Goal: Information Seeking & Learning: Find specific fact

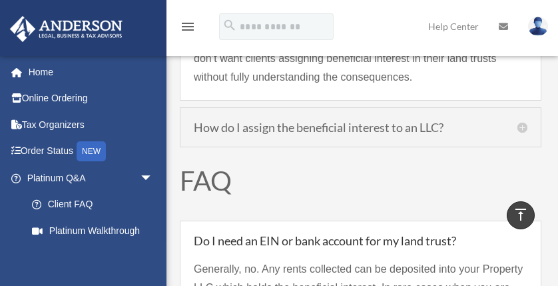
scroll to position [1653, 0]
click at [529, 126] on div "How do I assign the beneficial interest to an LLC? If your LLC was created prio…" at bounding box center [360, 127] width 361 height 40
click at [521, 126] on h5 "How do I assign the beneficial interest to an LLC?" at bounding box center [360, 126] width 333 height 12
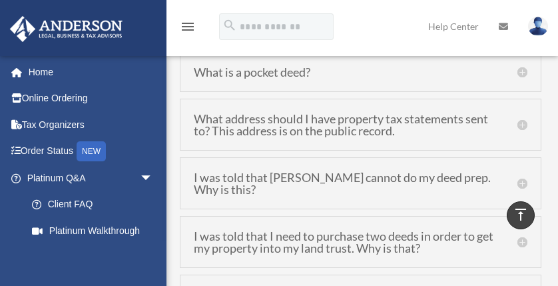
scroll to position [2348, 0]
click at [521, 122] on h5 "What address should I have property tax statements sent to? This address is on …" at bounding box center [360, 124] width 333 height 24
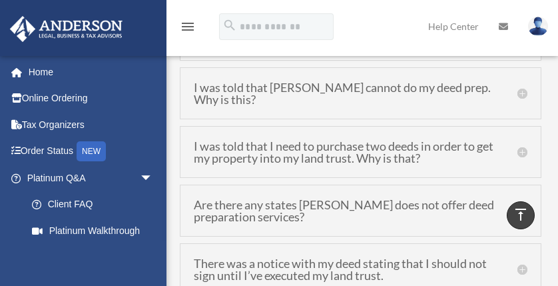
scroll to position [2327, 0]
click at [521, 95] on h5 "I was told that [PERSON_NAME] cannot do my deed prep. Why is this?" at bounding box center [360, 94] width 333 height 24
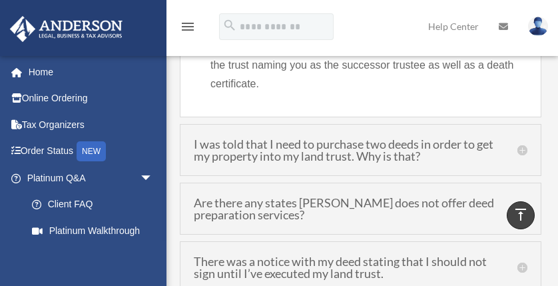
scroll to position [2349, 0]
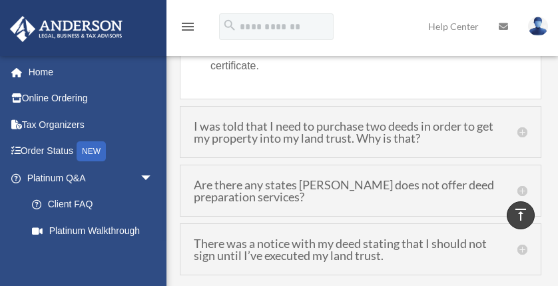
click at [523, 127] on h5 "I was told that I need to purchase two deeds in order to get my property into m…" at bounding box center [360, 132] width 333 height 24
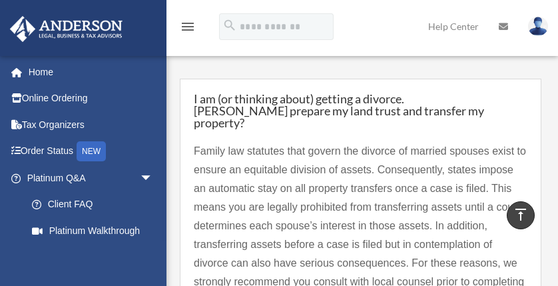
scroll to position [2587, 0]
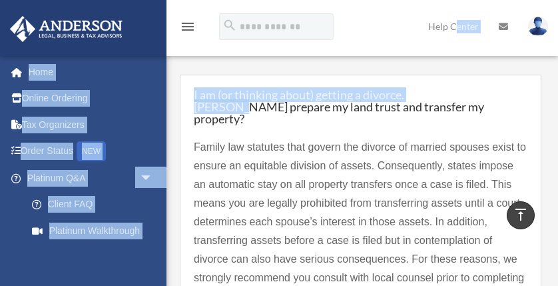
drag, startPoint x: 461, startPoint y: 88, endPoint x: 455, endPoint y: 29, distance: 58.8
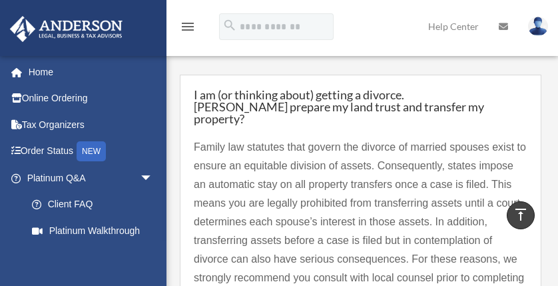
drag, startPoint x: 455, startPoint y: 29, endPoint x: 509, endPoint y: 95, distance: 84.6
click at [509, 95] on h5 "I am (or thinking about) getting a divorce. [PERSON_NAME] prepare my land trust…" at bounding box center [360, 107] width 333 height 36
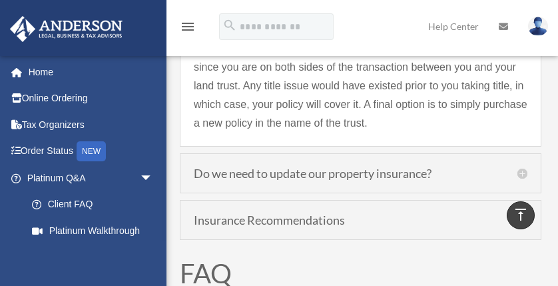
scroll to position [3641, 0]
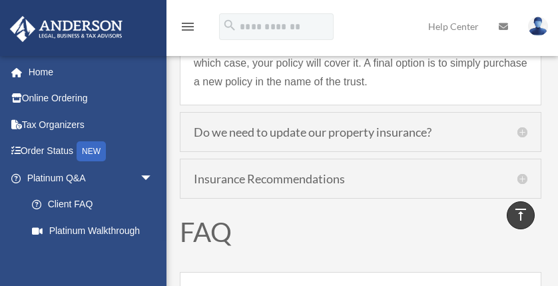
click at [523, 126] on h5 "Do we need to update our property insurance?" at bounding box center [360, 132] width 333 height 12
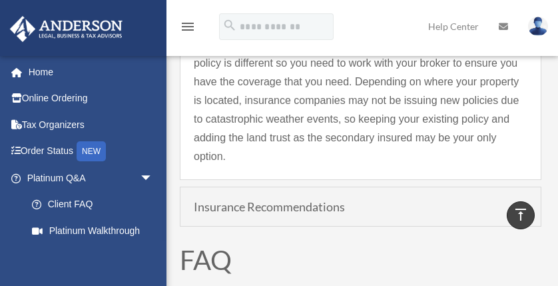
scroll to position [3664, 0]
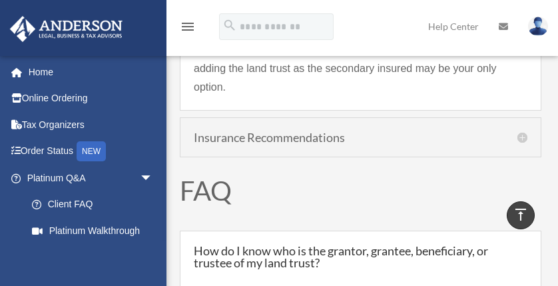
click at [520, 131] on h5 "Insurance Recommendations" at bounding box center [360, 137] width 333 height 12
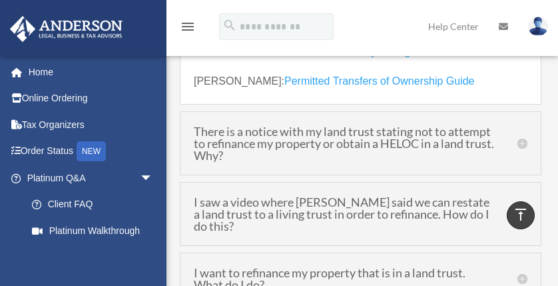
scroll to position [4237, 0]
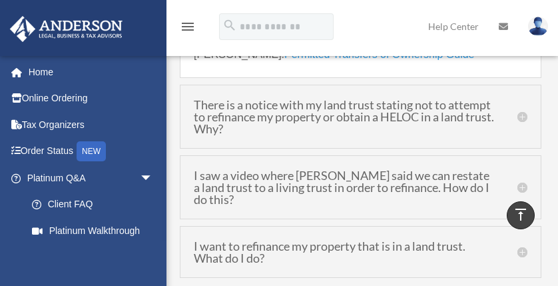
click at [519, 101] on h5 "There is a notice with my land trust stating not to attempt to refinance my pro…" at bounding box center [360, 117] width 333 height 36
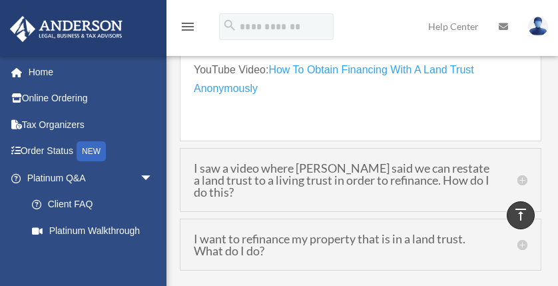
scroll to position [4508, 0]
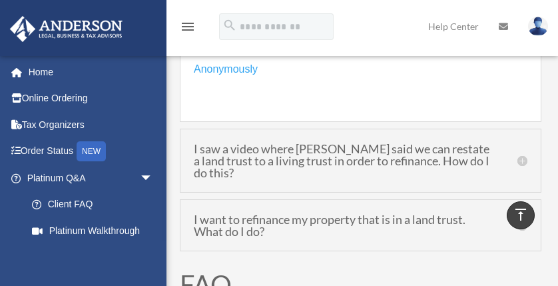
click at [515, 142] on h5 "I saw a video where [PERSON_NAME] said we can restate a land trust to a living …" at bounding box center [360, 160] width 333 height 36
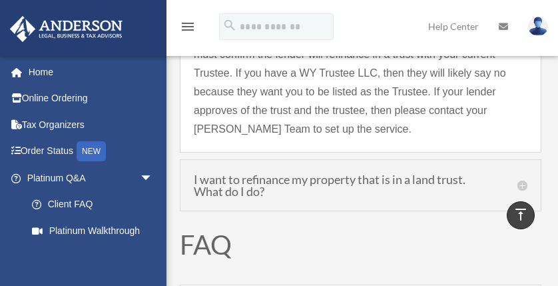
scroll to position [4368, 0]
click at [526, 172] on h5 "I want to refinance my property that is in a land trust. What do I do?" at bounding box center [360, 184] width 333 height 24
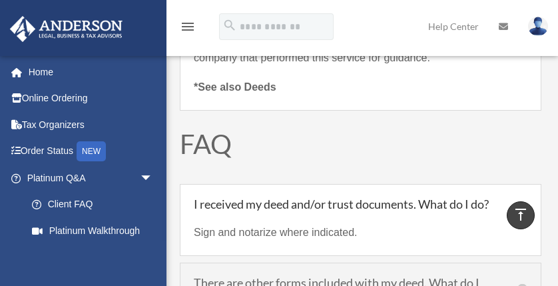
scroll to position [5225, 0]
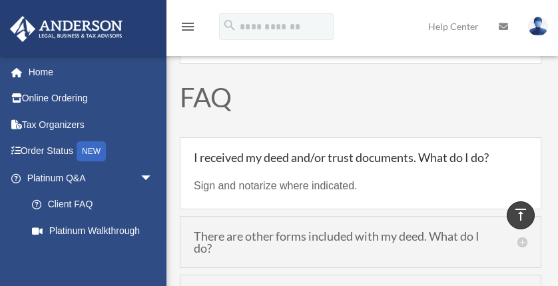
click at [450, 151] on h5 "I received my deed and/or trust documents. What do I do?" at bounding box center [360, 157] width 333 height 12
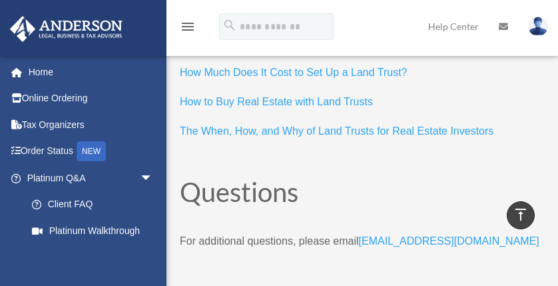
scroll to position [7055, 0]
click at [445, 236] on link "[EMAIL_ADDRESS][DOMAIN_NAME]" at bounding box center [449, 245] width 180 height 18
click at [439, 236] on link "[EMAIL_ADDRESS][DOMAIN_NAME]" at bounding box center [449, 245] width 180 height 18
click at [430, 236] on link "[EMAIL_ADDRESS][DOMAIN_NAME]" at bounding box center [449, 245] width 180 height 18
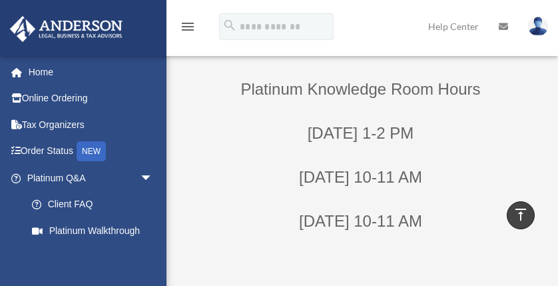
scroll to position [552, 0]
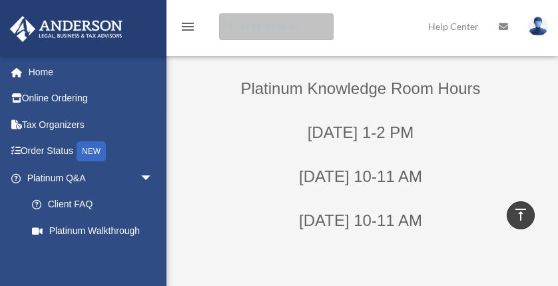
click at [269, 28] on input "search" at bounding box center [276, 26] width 114 height 27
type input "**********"
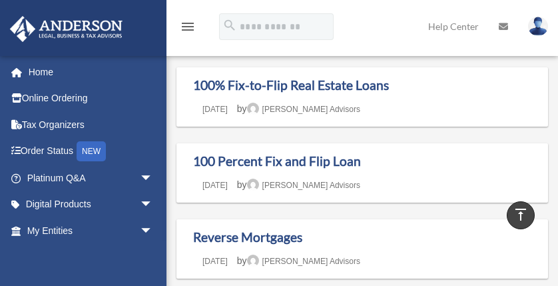
scroll to position [559, 0]
